Goal: Information Seeking & Learning: Learn about a topic

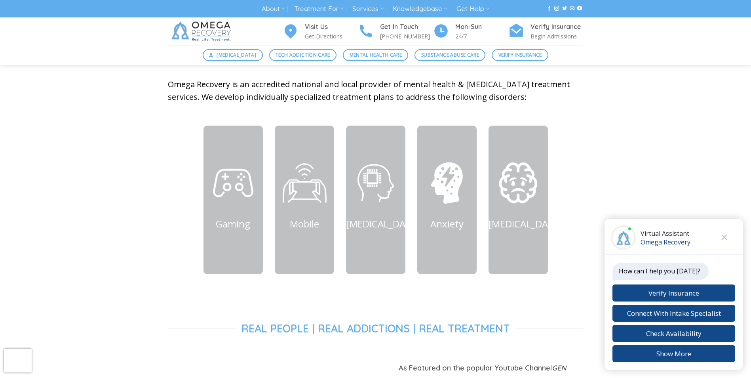
scroll to position [317, 0]
click at [722, 236] on icon "Close chat" at bounding box center [725, 237] width 6 height 6
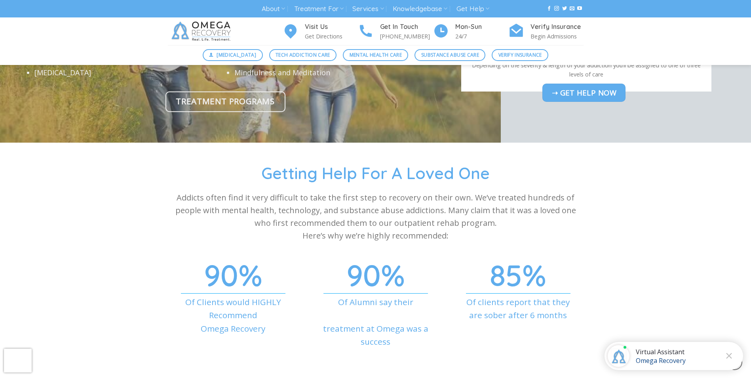
scroll to position [2574, 0]
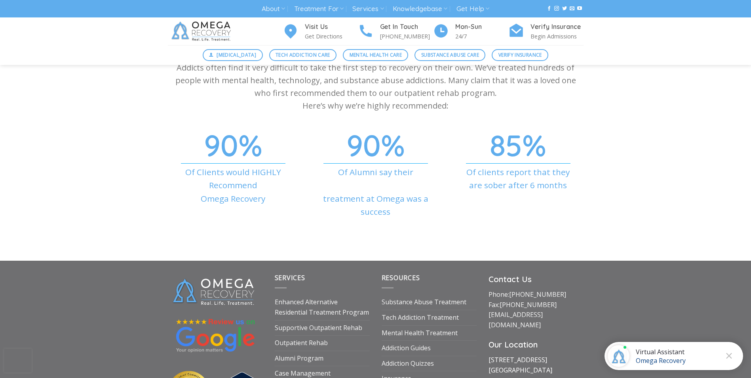
click at [495, 355] on link "1710 Evergreen Ave Suite B Austin, TX 78704" at bounding box center [521, 364] width 64 height 19
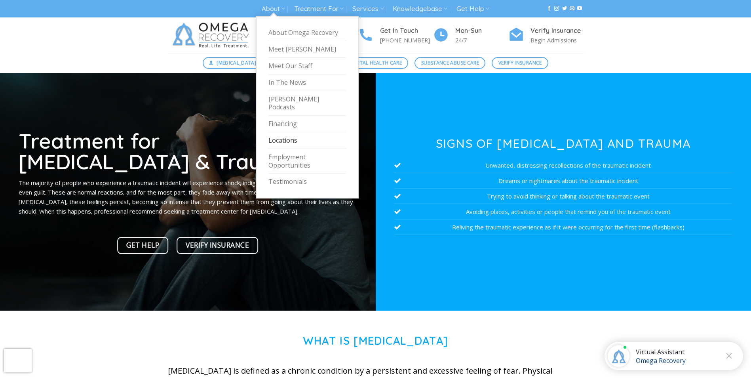
click at [282, 134] on link "Locations" at bounding box center [308, 140] width 78 height 17
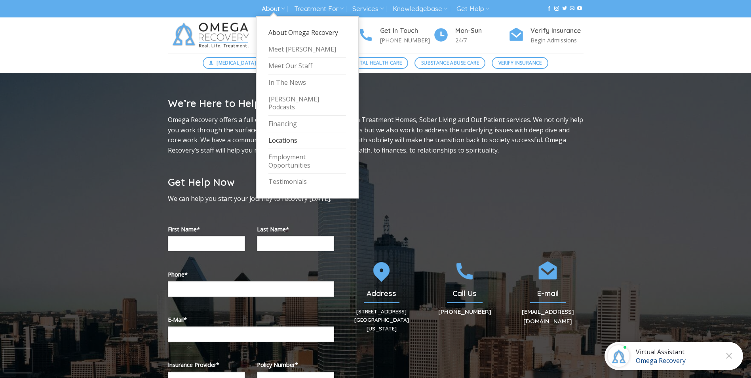
click at [293, 29] on link "About Omega Recovery" at bounding box center [308, 33] width 78 height 17
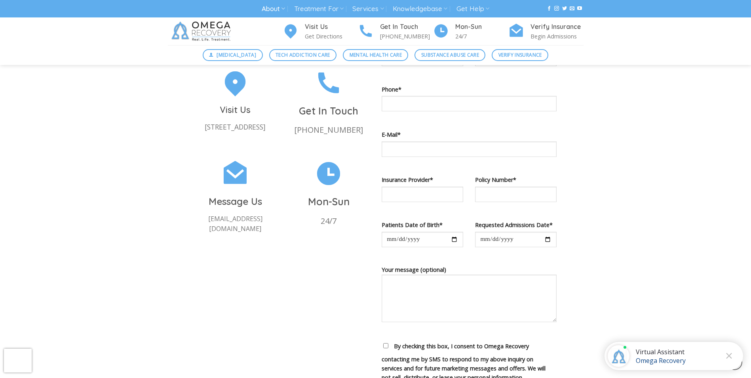
scroll to position [515, 0]
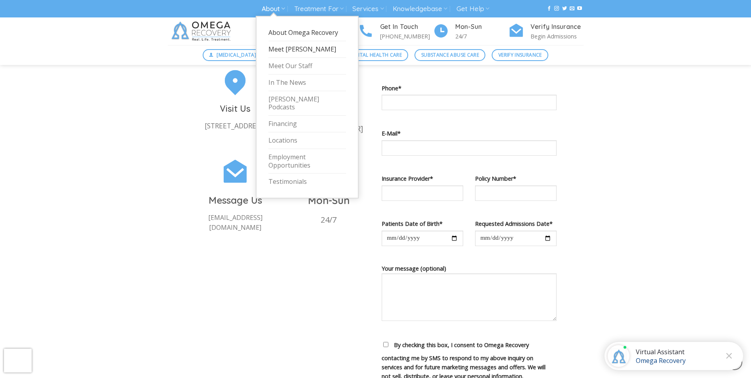
click at [284, 48] on link "Meet [PERSON_NAME]" at bounding box center [308, 49] width 78 height 17
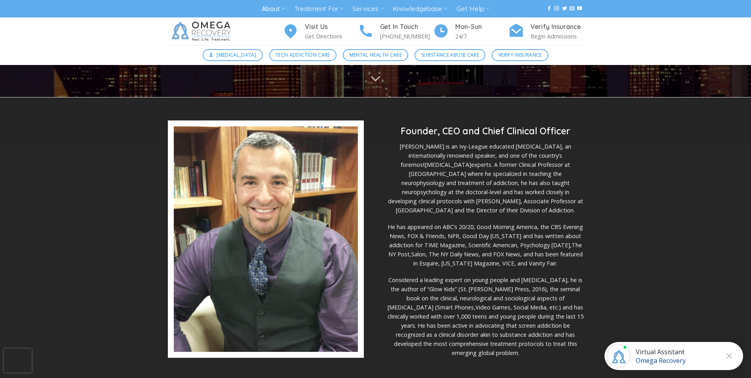
scroll to position [158, 0]
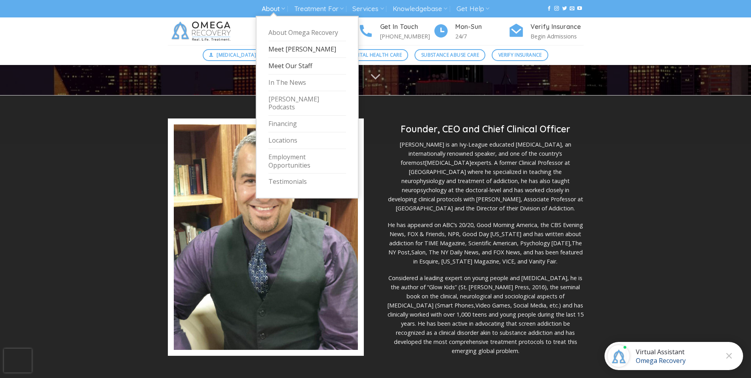
click at [284, 66] on link "Meet Our Staff" at bounding box center [308, 66] width 78 height 17
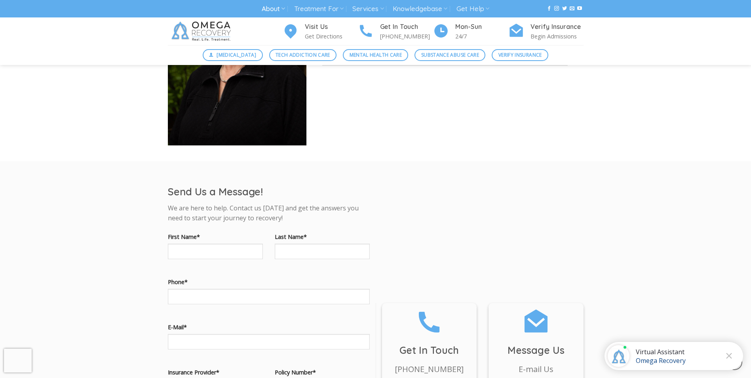
scroll to position [3406, 0]
